Goal: Information Seeking & Learning: Learn about a topic

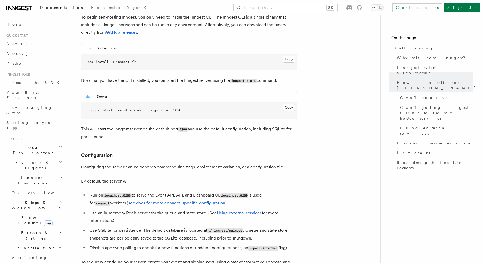
scroll to position [565, 0]
click at [104, 42] on button "Docker" at bounding box center [101, 47] width 11 height 11
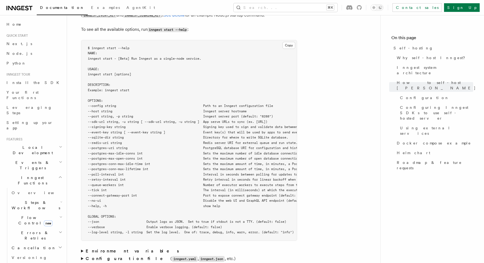
scroll to position [1159, 0]
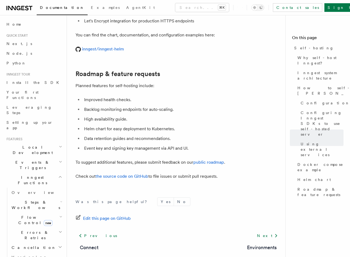
scroll to position [2061, 0]
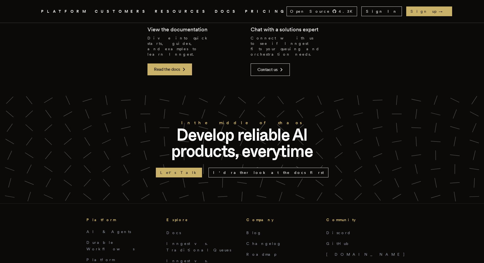
scroll to position [1373, 0]
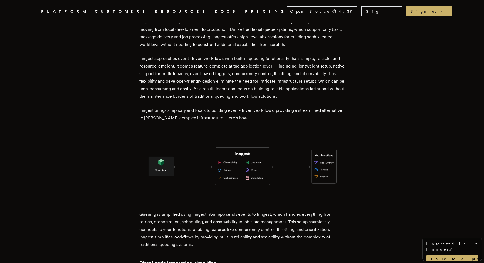
scroll to position [768, 0]
